Goal: Check status: Check status

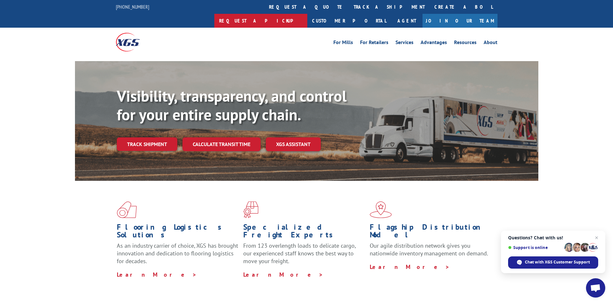
click at [307, 14] on link "Request a pickup" at bounding box center [260, 21] width 93 height 14
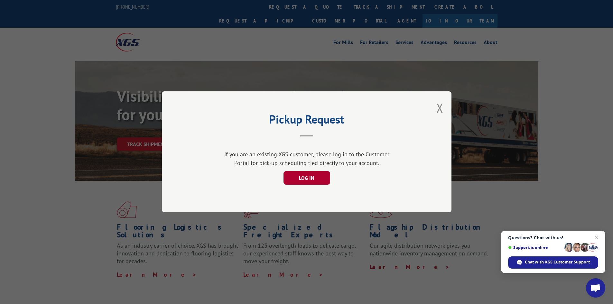
click at [316, 179] on button "LOG IN" at bounding box center [306, 178] width 47 height 14
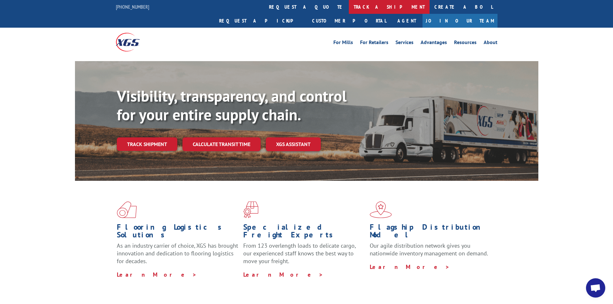
click at [349, 8] on link "track a shipment" at bounding box center [389, 7] width 81 height 14
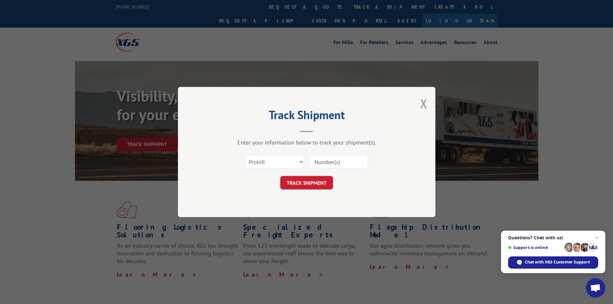
click at [339, 161] on input at bounding box center [338, 162] width 59 height 14
paste input "17564764"
type input "17564764"
click at [313, 183] on button "TRACK SHIPMENT" at bounding box center [306, 183] width 53 height 14
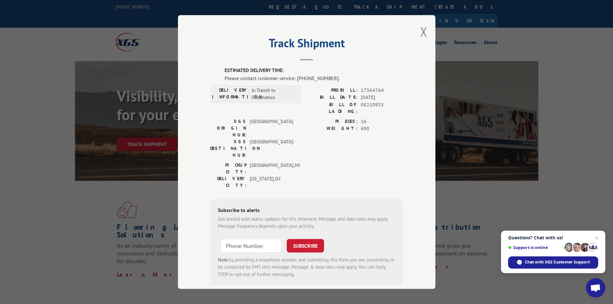
click at [363, 104] on span "08210935" at bounding box center [382, 108] width 42 height 14
copy span "08210935"
click at [424, 31] on button "Close modal" at bounding box center [423, 31] width 7 height 17
